Goal: Check status: Check status

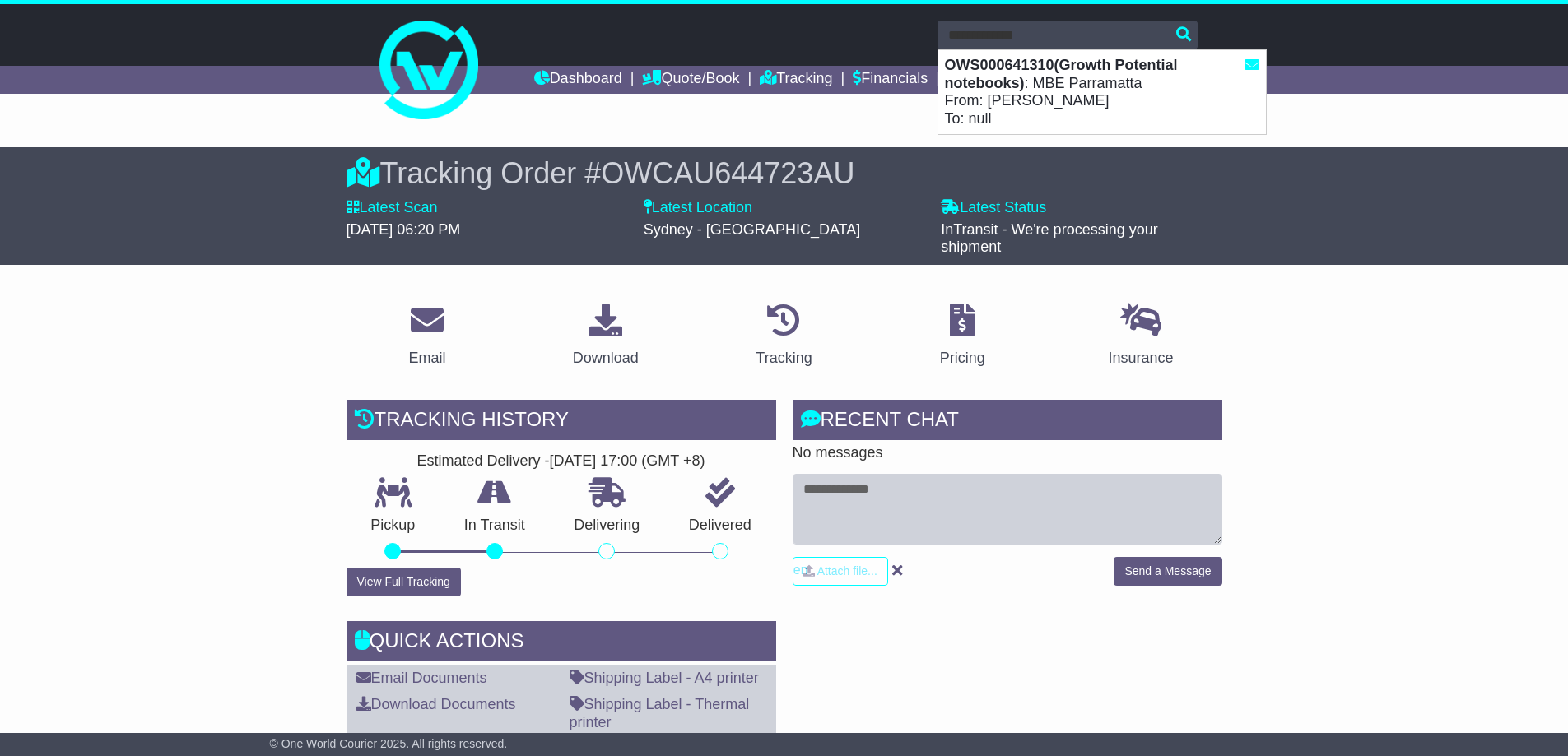
click at [1229, 107] on div "OWS000641310(Growth Potential notebooks) : MBE Parramatta From: Charles Batt To…" at bounding box center [1101, 92] width 327 height 84
type input "**********"
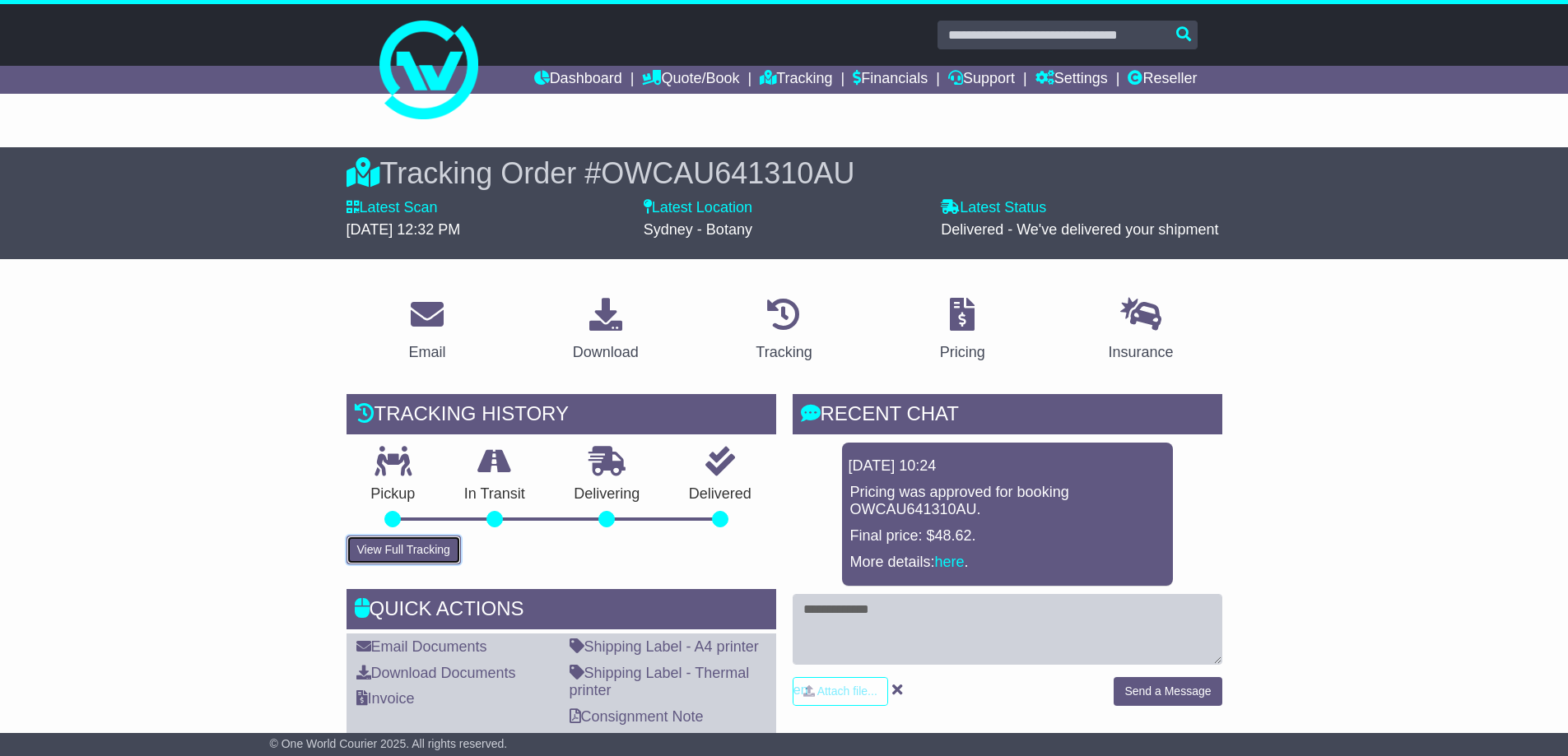
click at [370, 563] on button "View Full Tracking" at bounding box center [403, 550] width 114 height 29
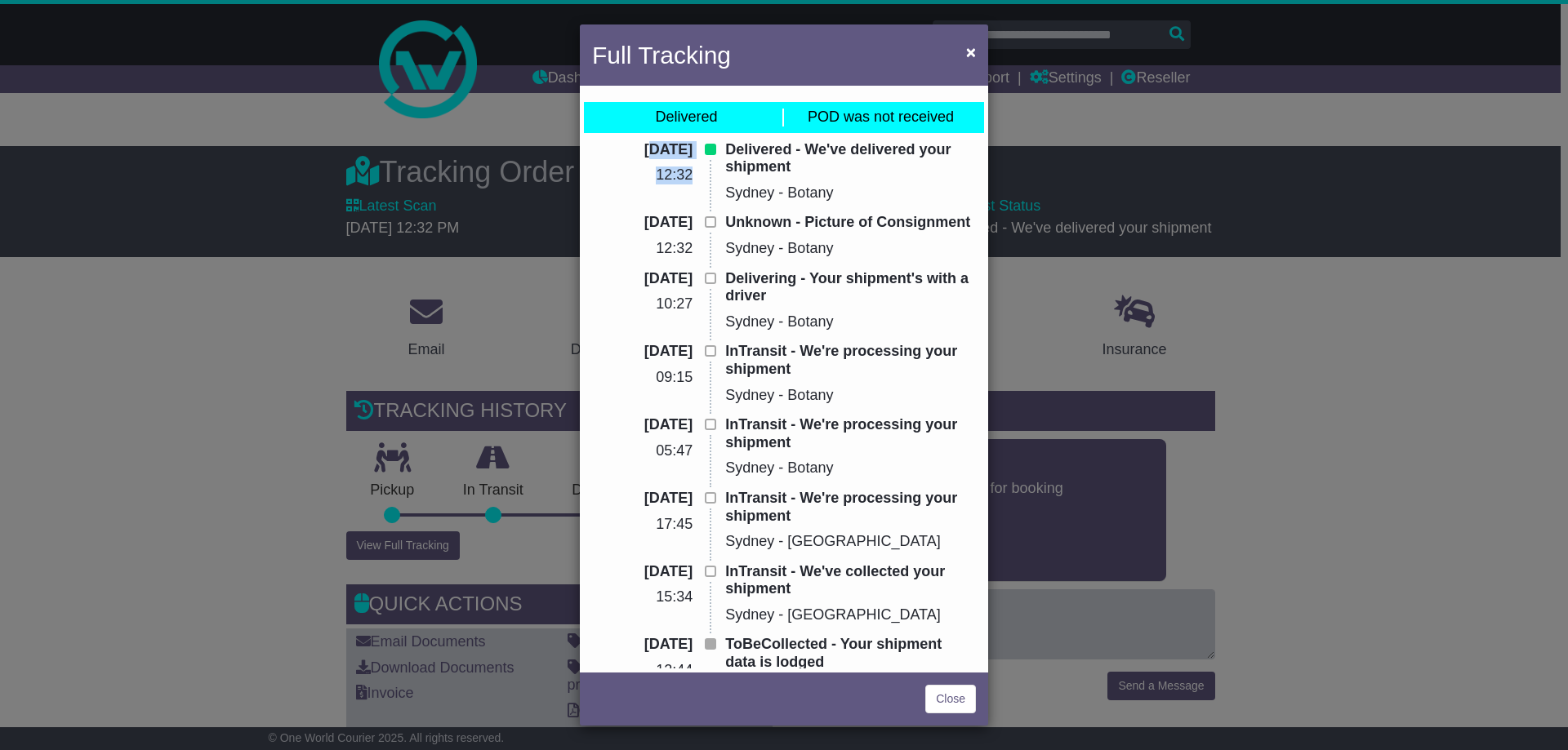
drag, startPoint x: 618, startPoint y: 150, endPoint x: 689, endPoint y: 196, distance: 84.6
click at [688, 193] on div "[DATE] 12:32" at bounding box center [650, 178] width 133 height 73
click at [830, 200] on p "Sydney - Botany" at bounding box center [851, 193] width 251 height 18
drag, startPoint x: 953, startPoint y: 220, endPoint x: 723, endPoint y: 224, distance: 230.0
click at [725, 224] on p "Unknown - Picture of Consignment" at bounding box center [851, 223] width 251 height 18
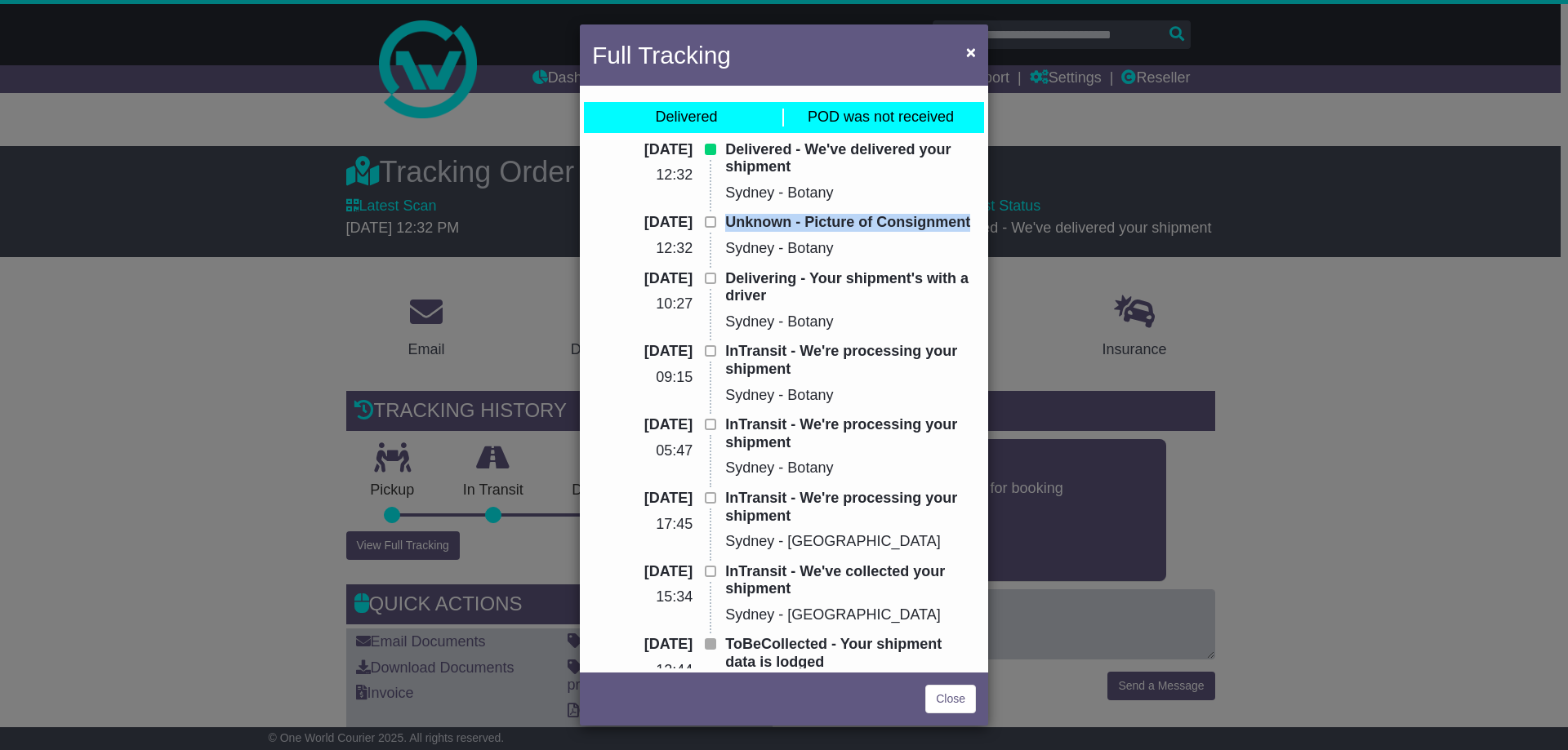
click at [745, 224] on p "Unknown - Picture of Consignment" at bounding box center [851, 223] width 251 height 18
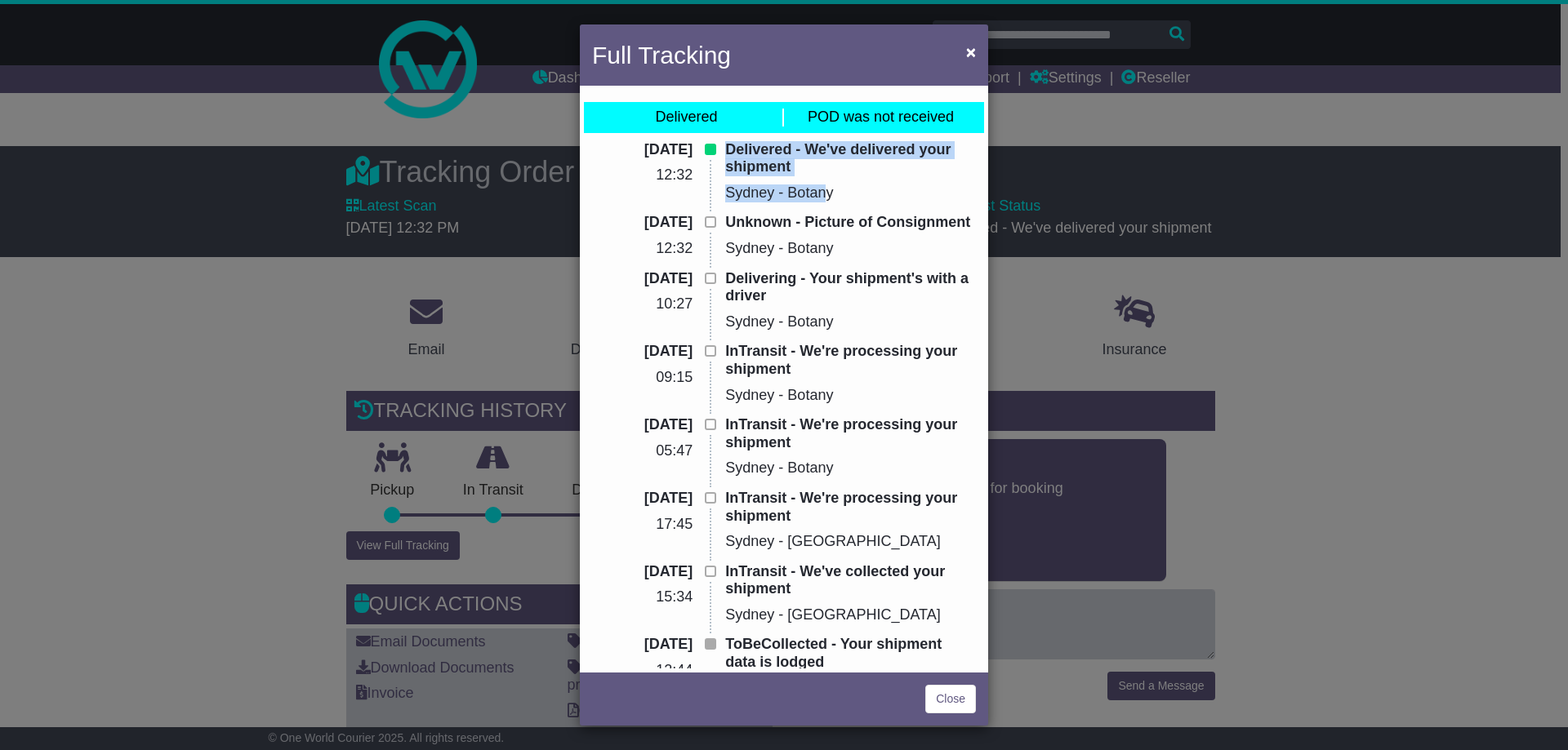
drag, startPoint x: 821, startPoint y: 192, endPoint x: 712, endPoint y: 191, distance: 109.0
click at [712, 191] on div "[DATE] 12:32 Delivered - We've delivered your shipment [GEOGRAPHIC_DATA] - Bota…" at bounding box center [784, 178] width 400 height 73
click at [973, 59] on span "×" at bounding box center [971, 51] width 10 height 19
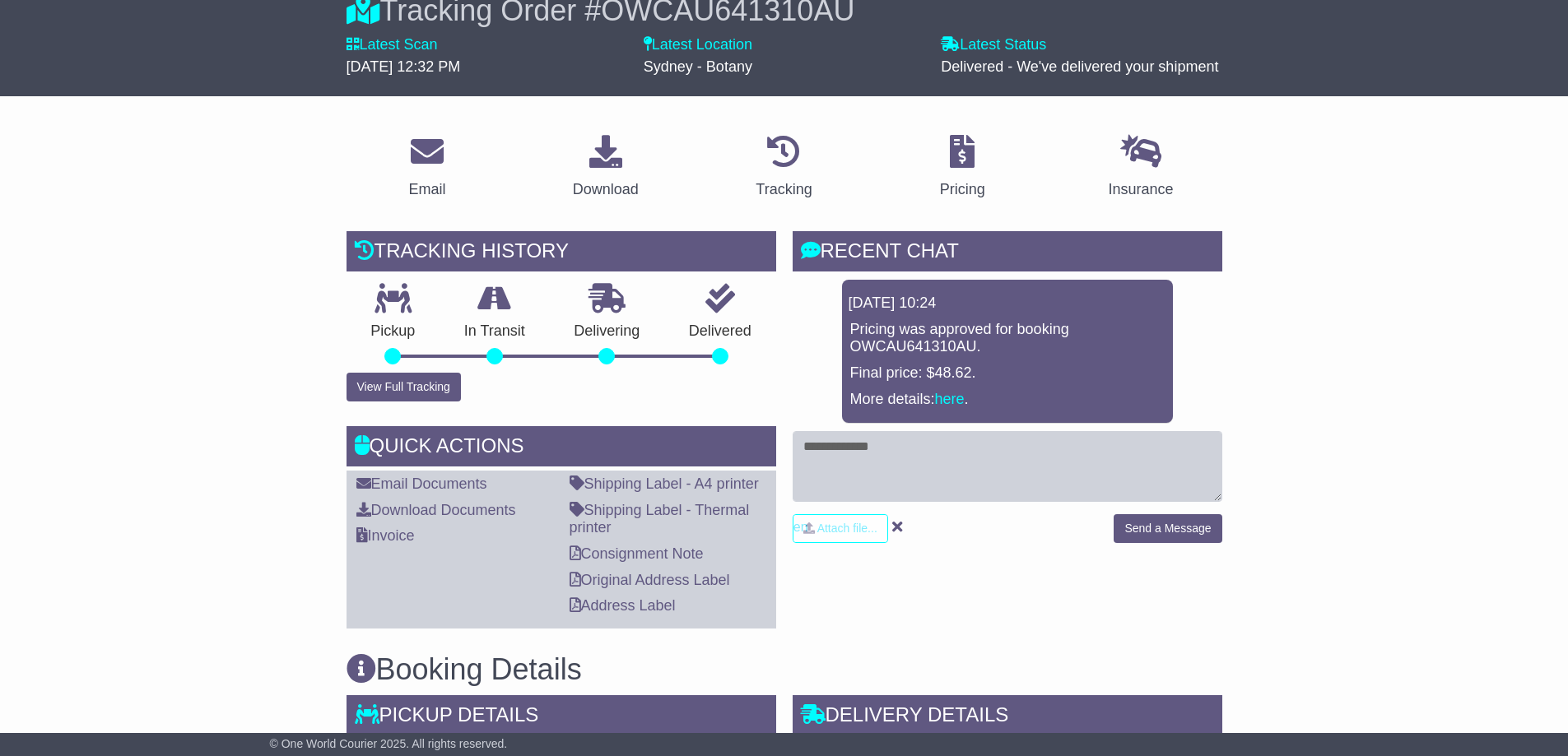
scroll to position [164, 0]
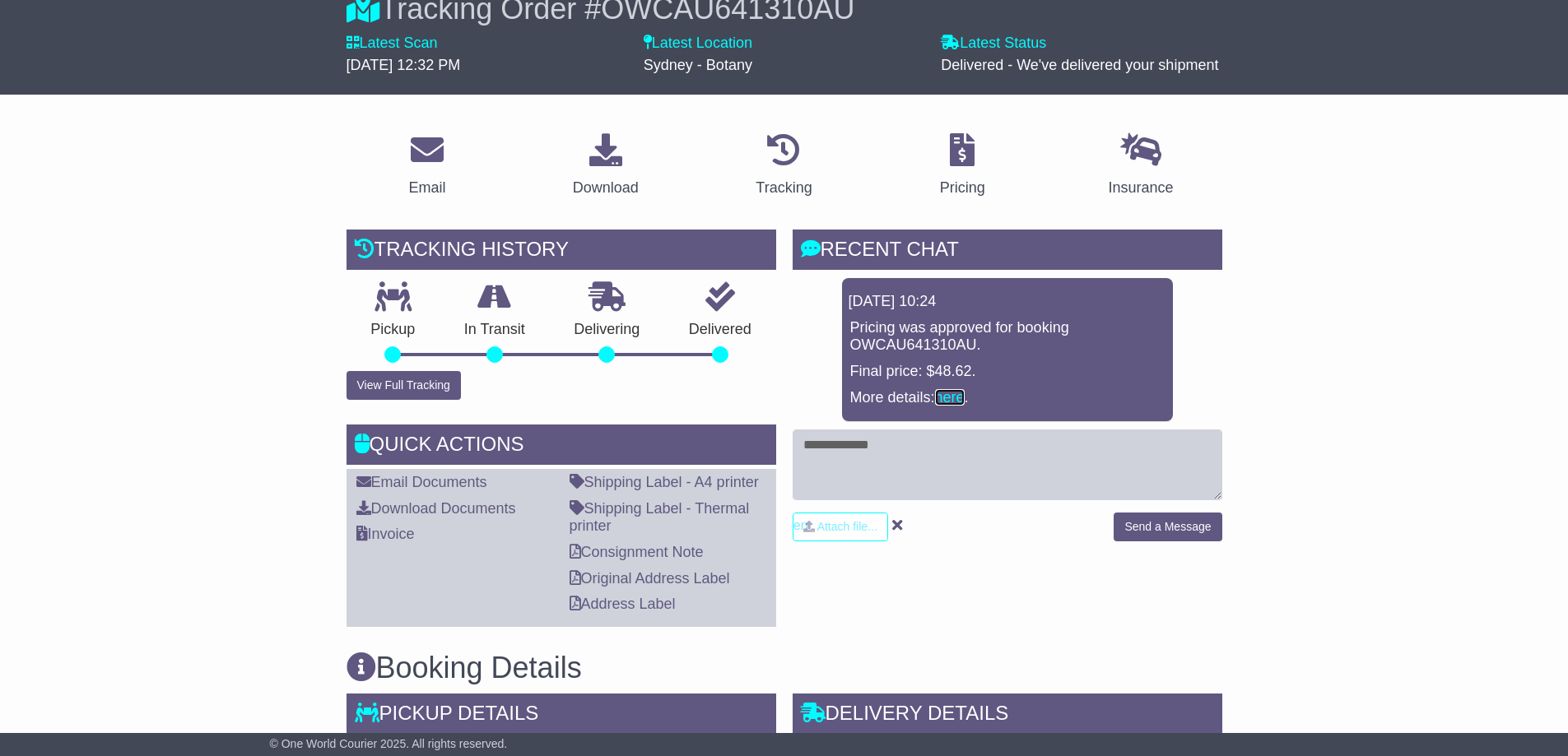
click at [938, 402] on link "here" at bounding box center [950, 397] width 30 height 17
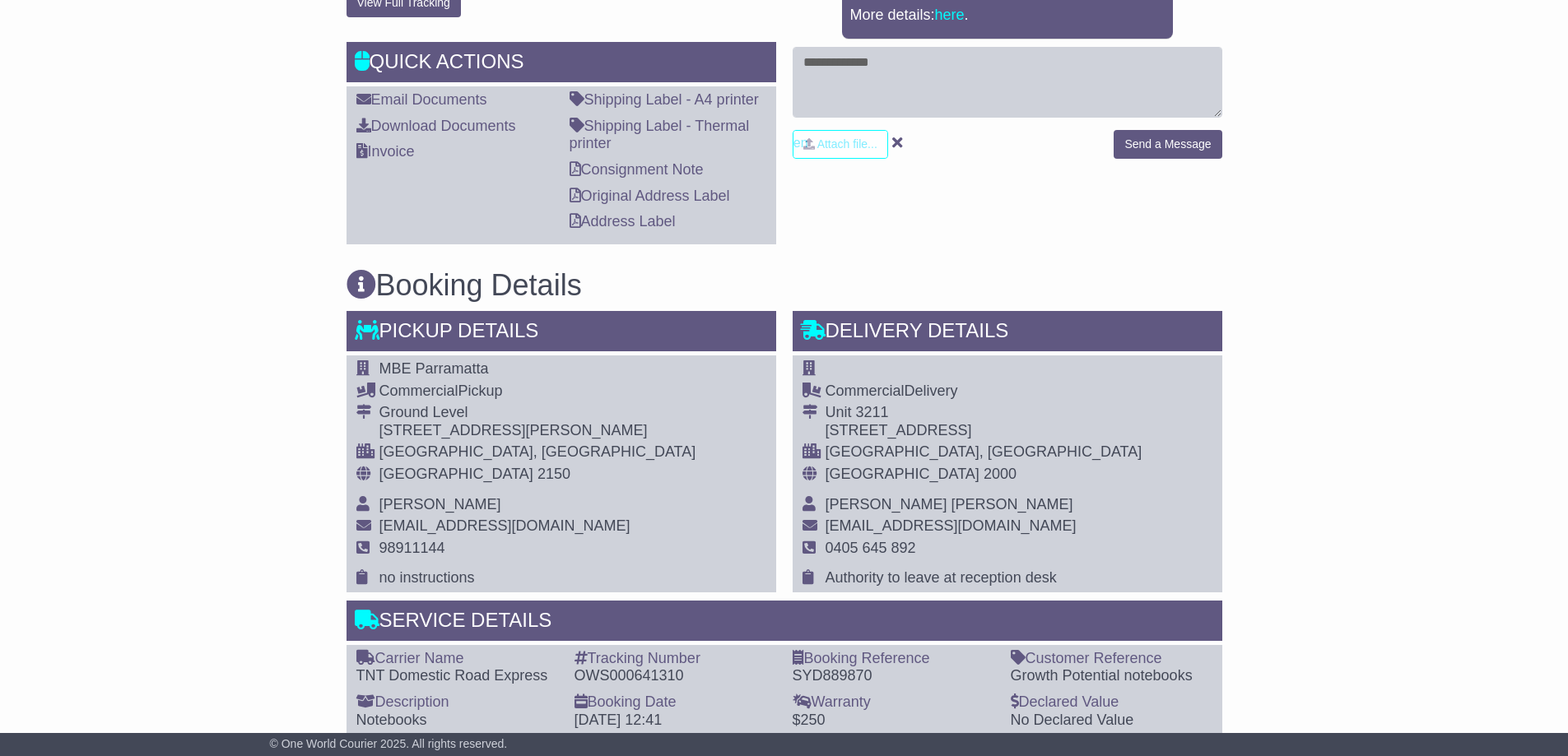
scroll to position [576, 0]
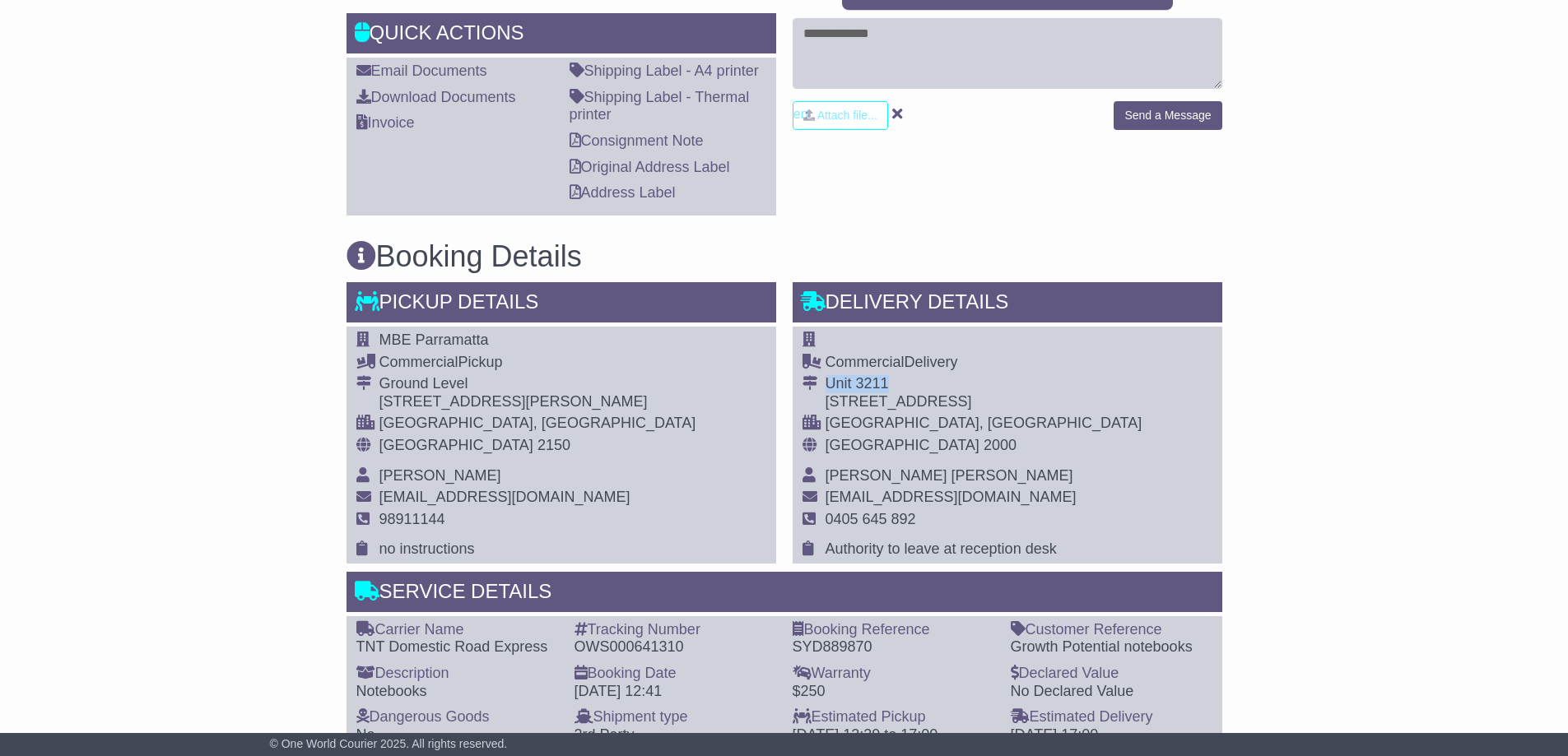
drag, startPoint x: 828, startPoint y: 380, endPoint x: 884, endPoint y: 391, distance: 57.1
click at [884, 391] on div "Unit 3211" at bounding box center [984, 384] width 317 height 18
click at [908, 404] on div "[STREET_ADDRESS]" at bounding box center [984, 403] width 317 height 18
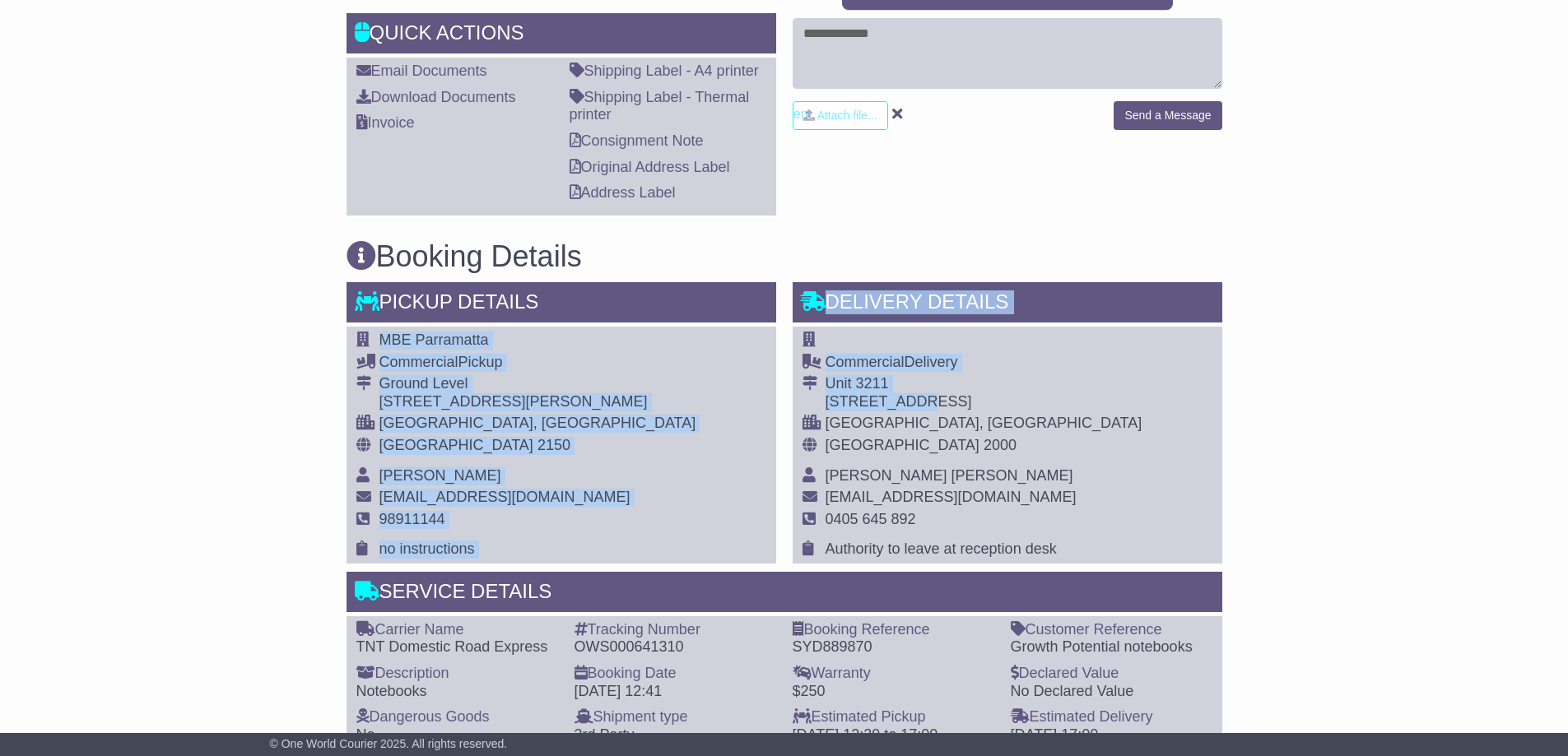
drag, startPoint x: 908, startPoint y: 402, endPoint x: 751, endPoint y: 403, distance: 157.0
click at [751, 403] on div "Pickup Details - Tail Lift MBE Parramatta Commercial Pickup Ground Level [STREE…" at bounding box center [784, 519] width 892 height 474
click at [896, 406] on div "[STREET_ADDRESS]" at bounding box center [984, 403] width 317 height 18
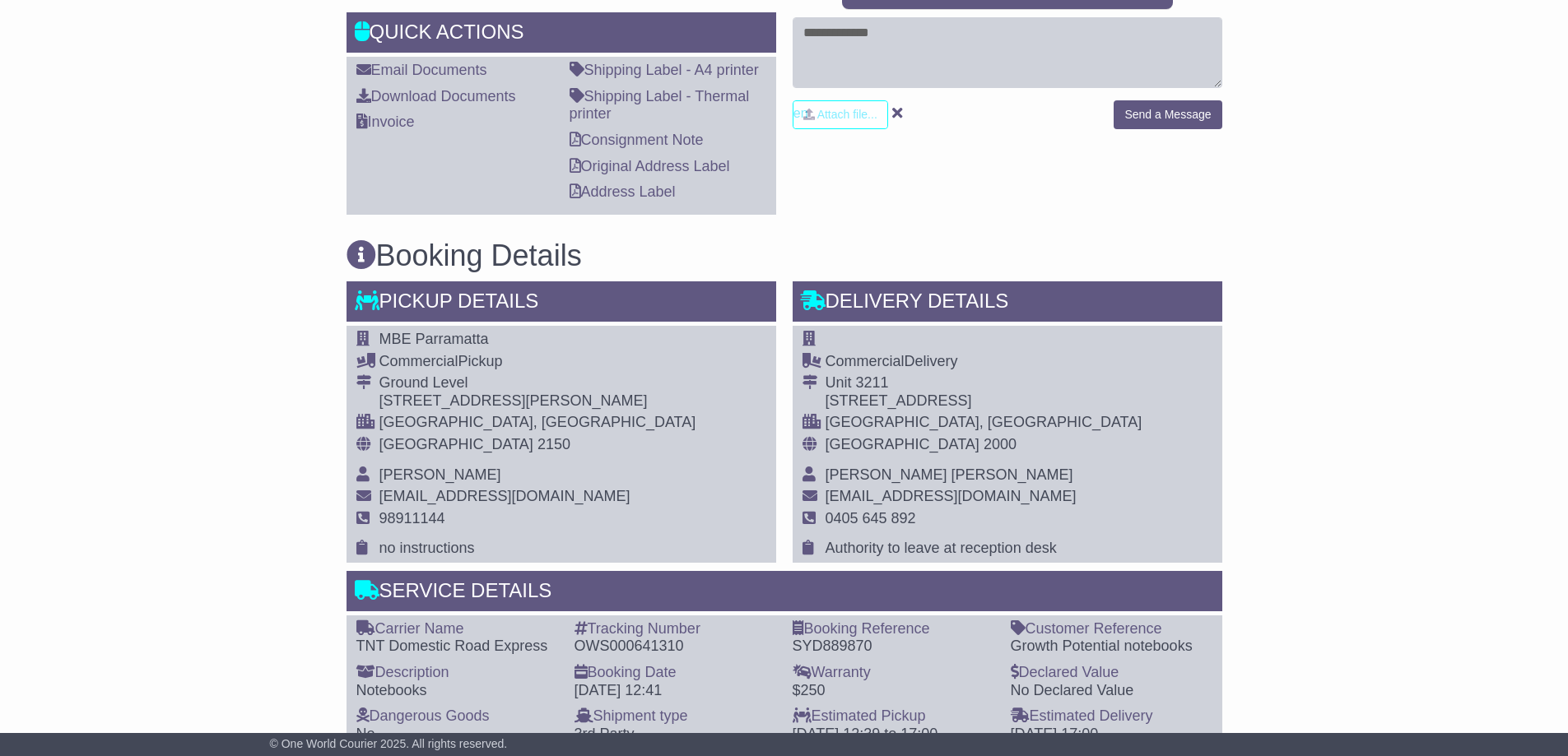
scroll to position [741, 0]
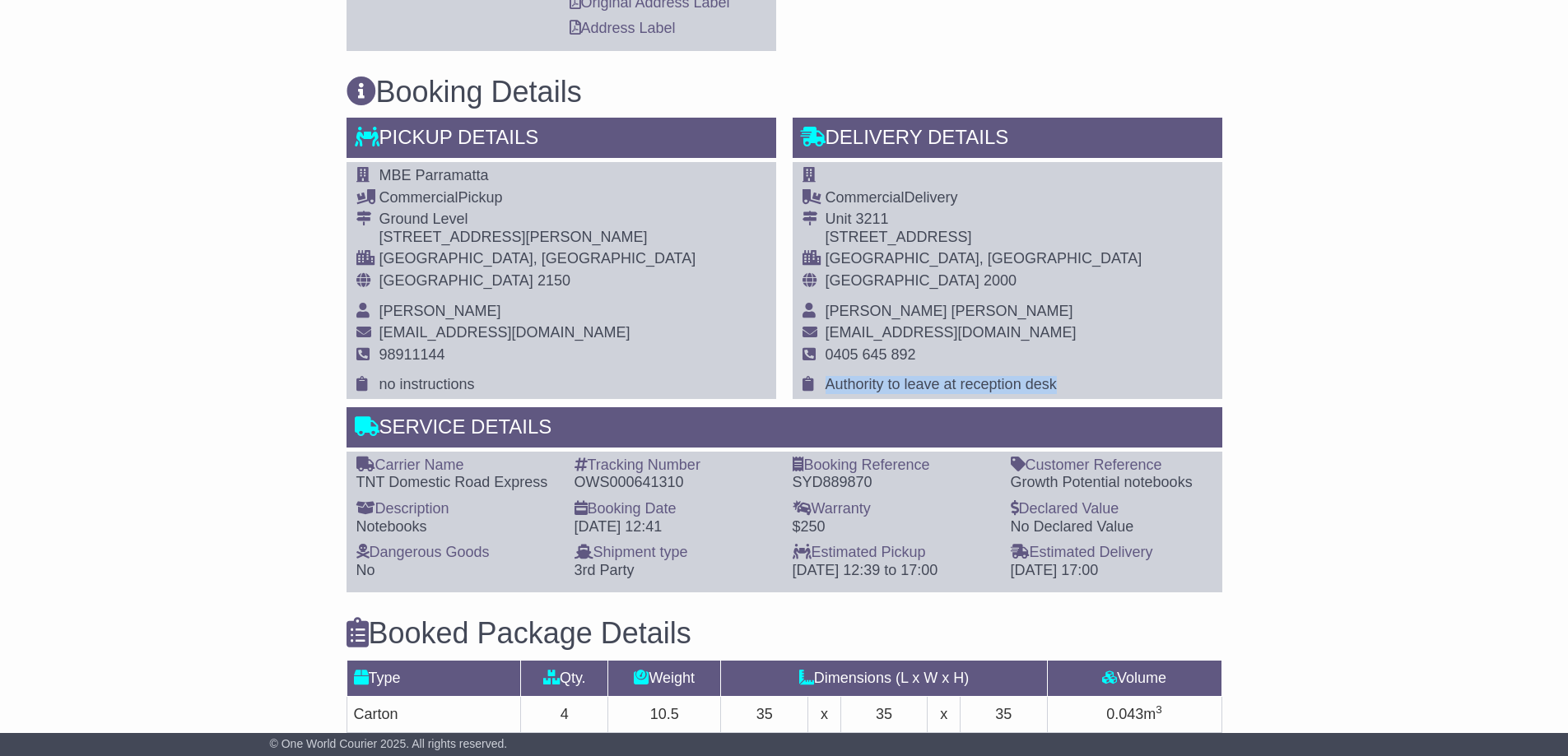
drag, startPoint x: 1051, startPoint y: 384, endPoint x: 825, endPoint y: 384, distance: 226.0
click at [826, 384] on span "Authority to leave at reception desk" at bounding box center [941, 384] width 232 height 17
click at [836, 384] on span "Authority to leave at reception desk" at bounding box center [941, 384] width 232 height 17
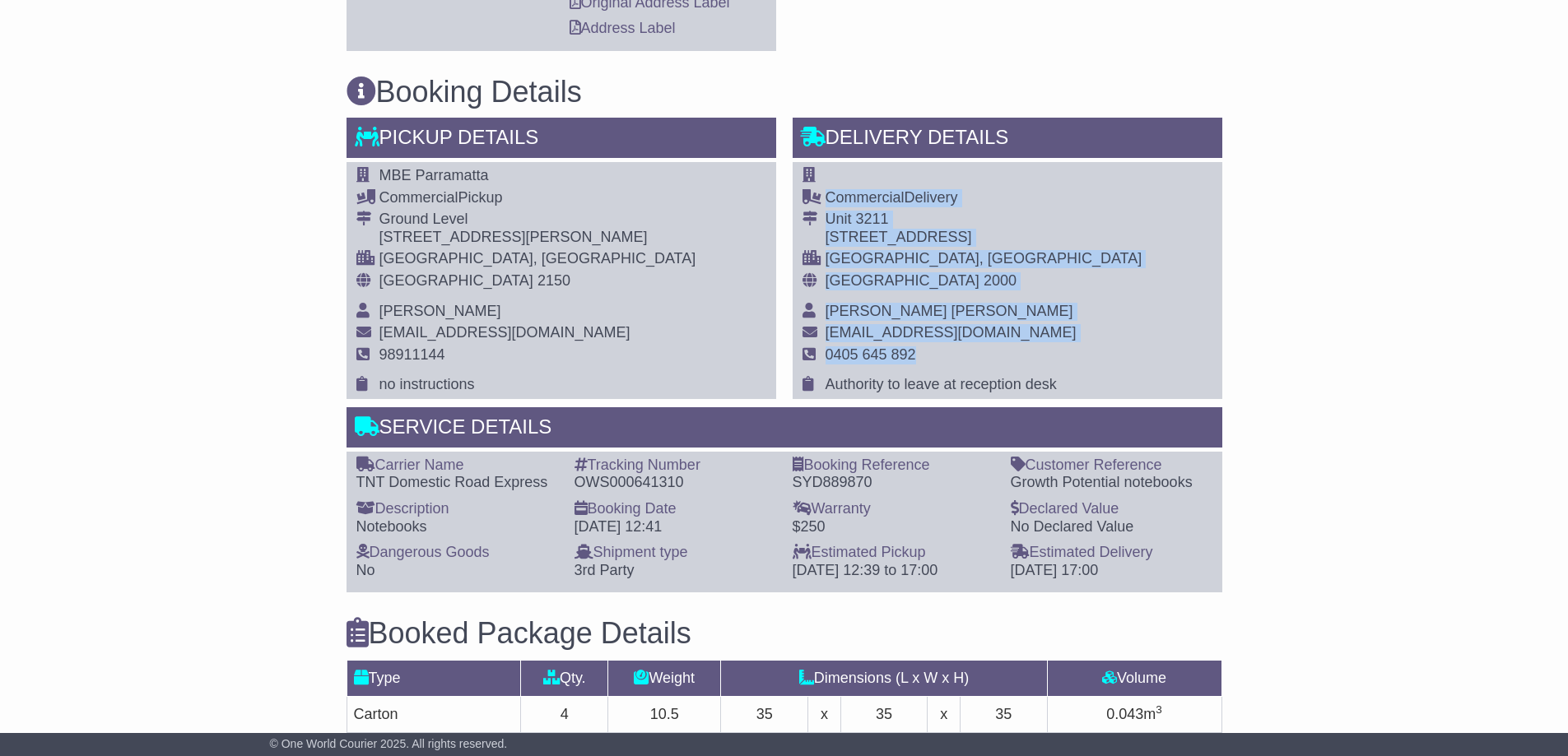
drag, startPoint x: 824, startPoint y: 384, endPoint x: 1060, endPoint y: 374, distance: 236.2
click at [1060, 374] on div "Commercial Delivery Unit 3211 2 Quay Street HAYMARKET, NSW Australia 2000 Greg …" at bounding box center [1008, 281] width 430 height 237
click at [1058, 382] on div "Commercial Delivery Unit 3211 2 Quay Street HAYMARKET, NSW Australia 2000 Greg …" at bounding box center [1008, 281] width 430 height 237
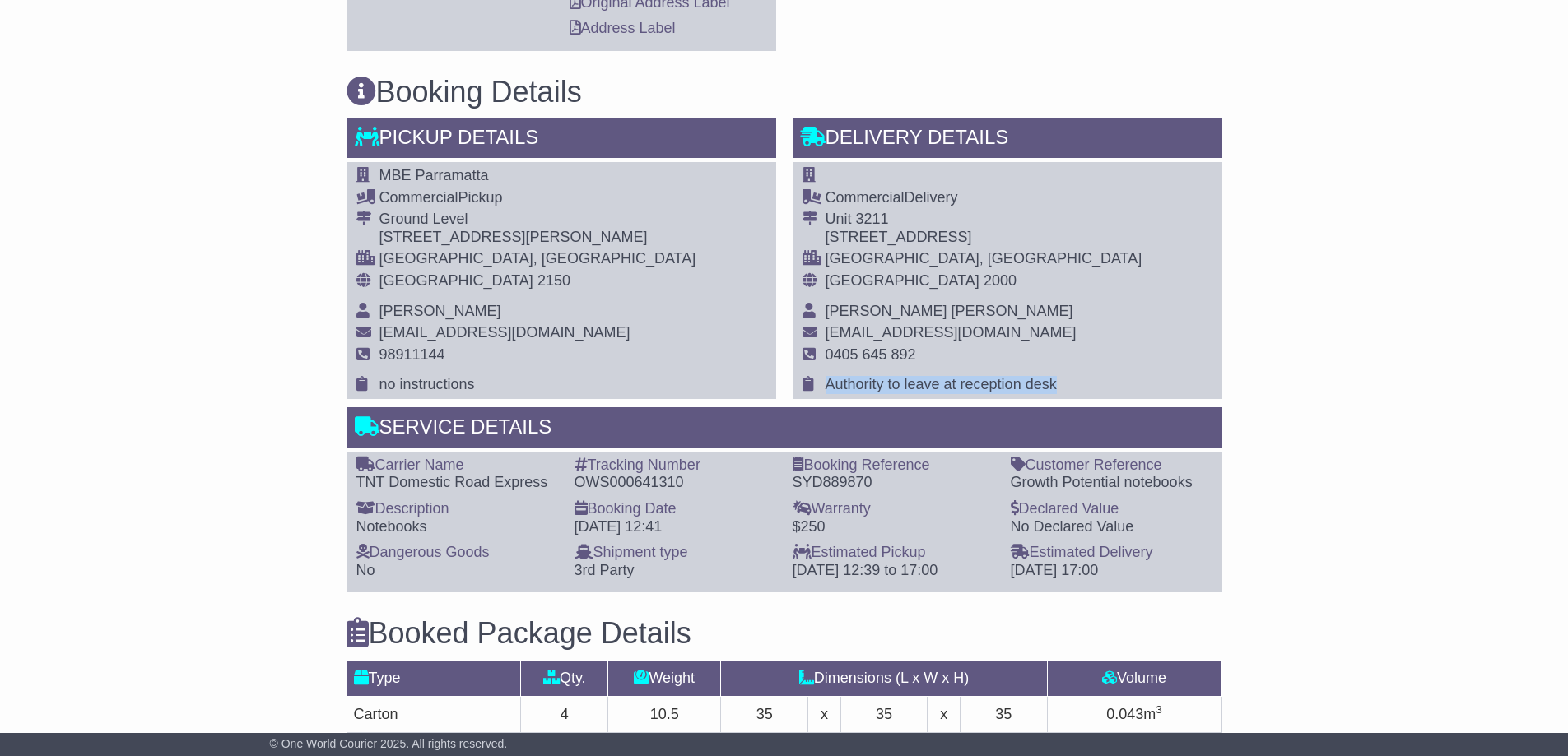
drag, startPoint x: 1051, startPoint y: 382, endPoint x: 937, endPoint y: 397, distance: 115.0
click at [824, 381] on tr "Authority to leave at reception desk" at bounding box center [973, 385] width 340 height 18
click at [1072, 391] on div "Commercial Delivery Unit 3211 2 Quay Street HAYMARKET, NSW Australia 2000 Greg …" at bounding box center [1008, 281] width 430 height 237
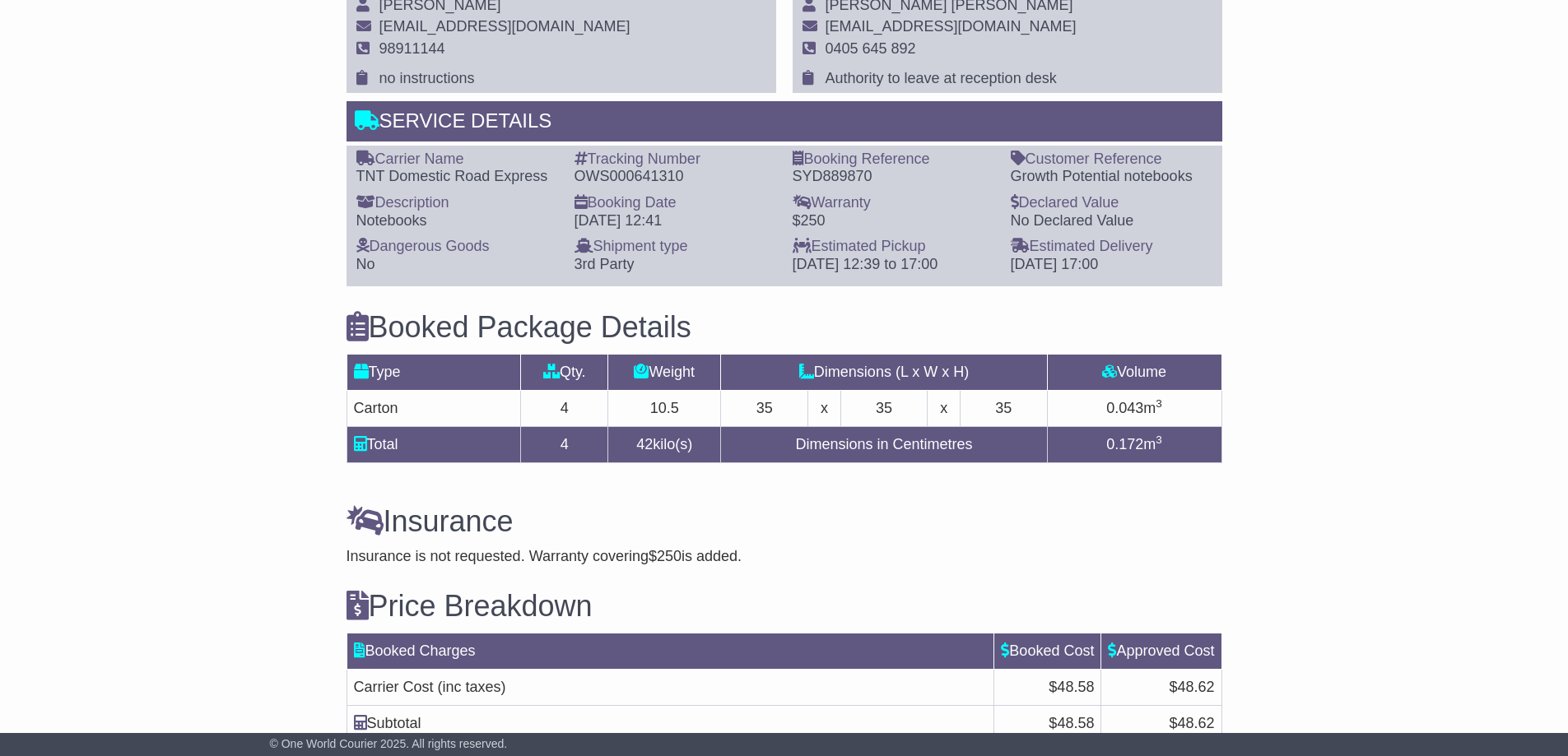
scroll to position [1165, 0]
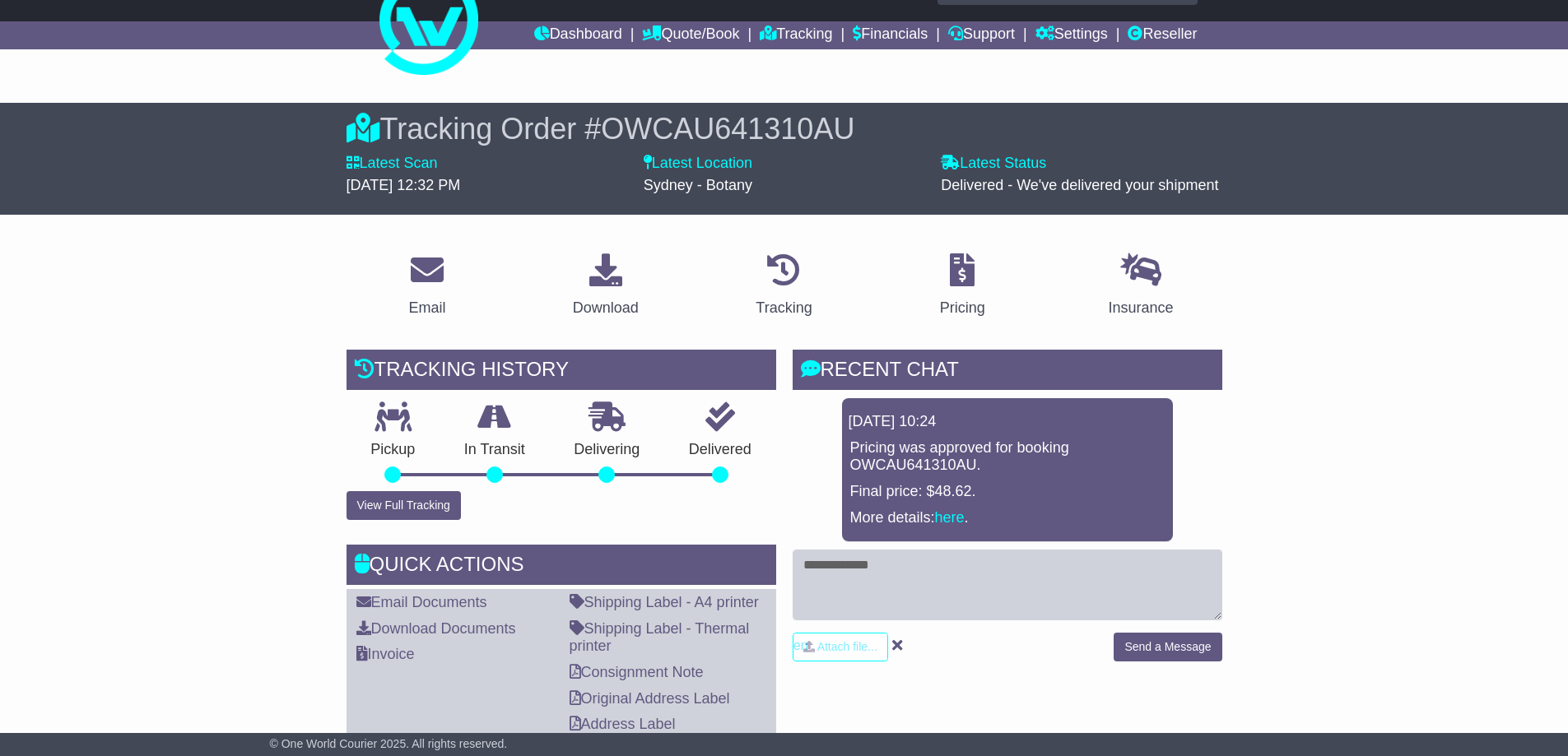
scroll to position [0, 0]
